Goal: Navigation & Orientation: Find specific page/section

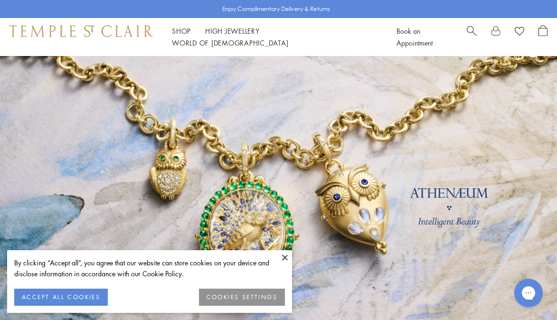
click at [76, 294] on button "ACCEPT ALL COOKIES" at bounding box center [61, 297] width 94 height 17
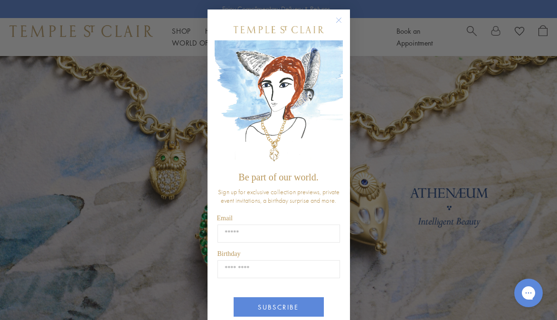
scroll to position [6, 0]
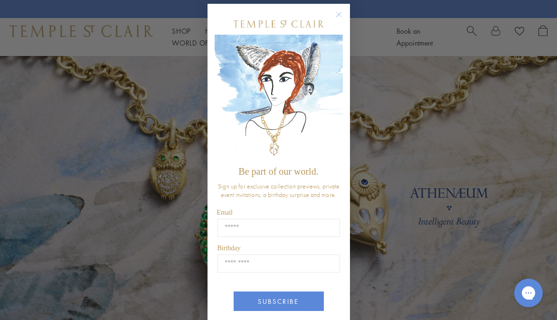
click at [339, 9] on circle "Close dialog" at bounding box center [338, 14] width 11 height 11
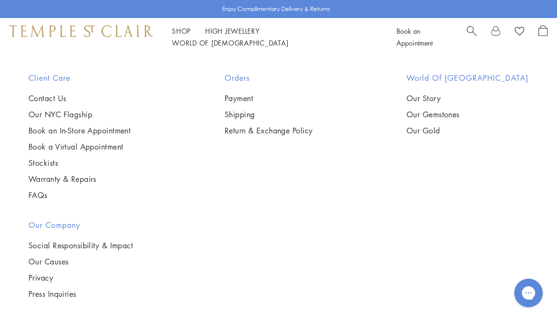
scroll to position [2430, 0]
click at [459, 126] on link "Our Gold" at bounding box center [468, 131] width 122 height 10
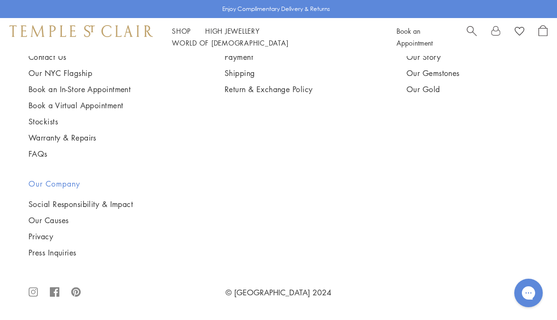
scroll to position [1423, 0]
click at [80, 71] on link "Our NYC Flagship" at bounding box center [80, 73] width 102 height 10
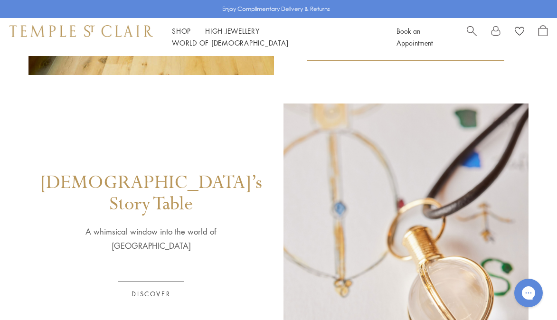
scroll to position [405, 0]
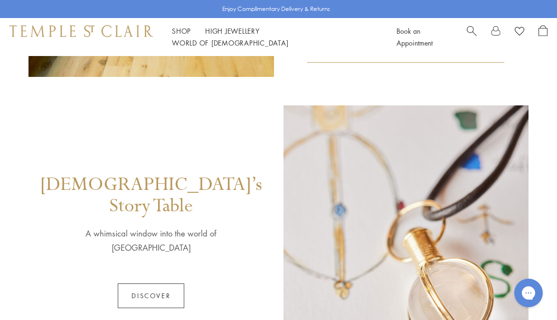
click at [154, 284] on link "Discover" at bounding box center [151, 296] width 67 height 25
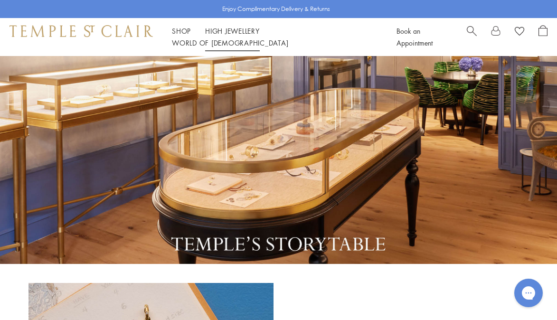
click at [238, 35] on link "High Jewellery High Jewellery" at bounding box center [232, 31] width 55 height 10
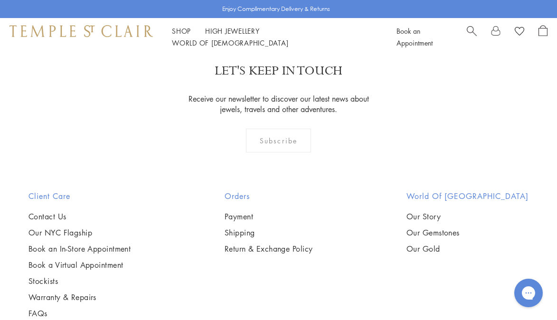
scroll to position [736, 0]
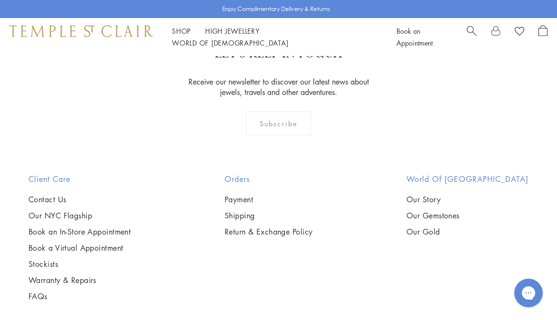
click at [239, 165] on div "LET'S KEEP IN TOUCH Receive our newsletter to discover our latest news about je…" at bounding box center [278, 97] width 557 height 153
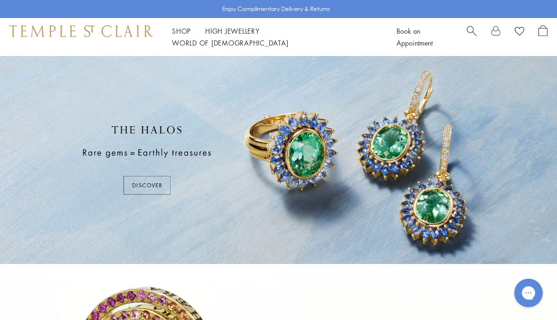
scroll to position [0, 0]
